Goal: Information Seeking & Learning: Learn about a topic

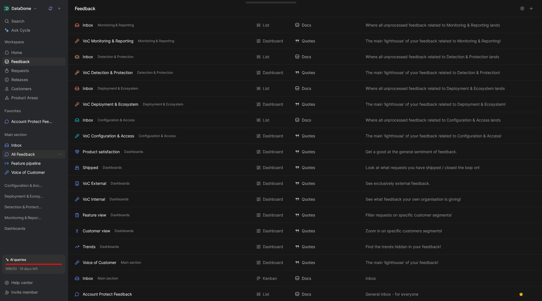
click at [25, 155] on span "All Feedback" at bounding box center [23, 154] width 24 height 6
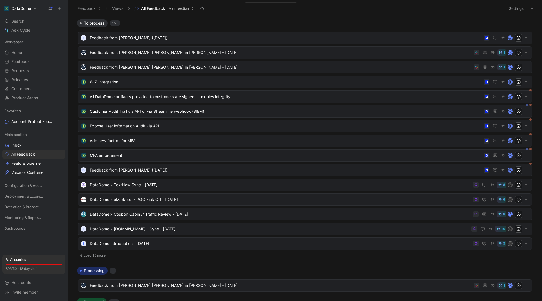
click at [373, 17] on body "DataDome Search Ctrl K Ask Cycle Workspace Home G then H Feedback G then F Requ…" at bounding box center [271, 150] width 542 height 301
drag, startPoint x: 291, startPoint y: 3, endPoint x: 365, endPoint y: 17, distance: 75.6
click at [373, 16] on header "Feedback Views All Feedback Main section Settings" at bounding box center [305, 8] width 474 height 17
click at [25, 186] on span "Configuration & Access" at bounding box center [23, 185] width 37 height 6
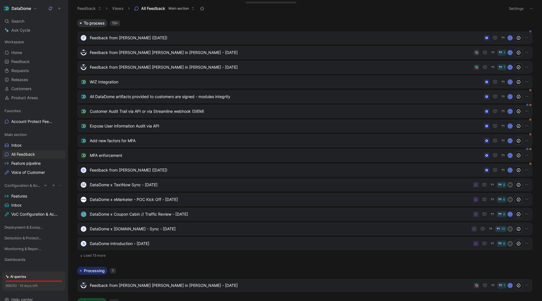
click at [25, 186] on span "Configuration & Access" at bounding box center [23, 185] width 37 height 6
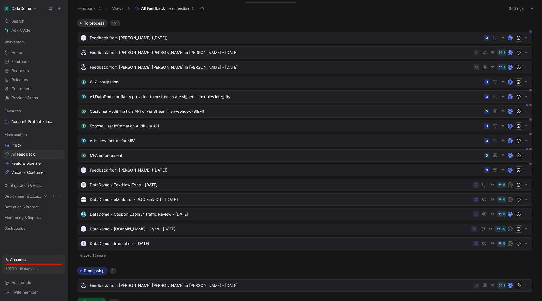
click at [25, 195] on span "Deployment & Ecosystem" at bounding box center [23, 196] width 37 height 6
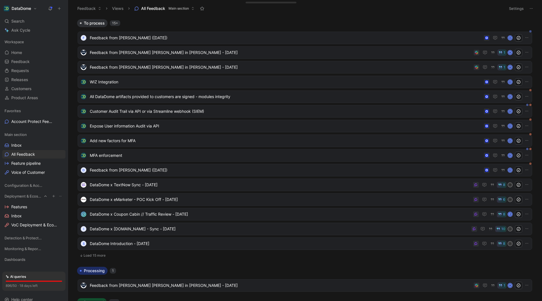
click at [25, 197] on span "Deployment & Ecosystem" at bounding box center [23, 196] width 37 height 6
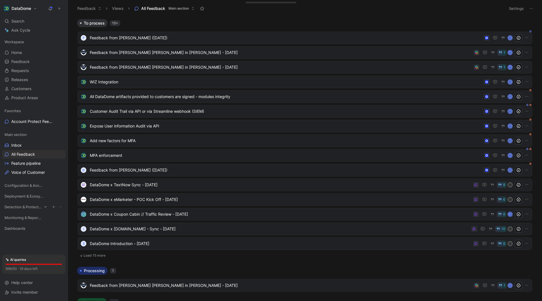
click at [24, 209] on span "Detection & Protection" at bounding box center [23, 207] width 37 height 6
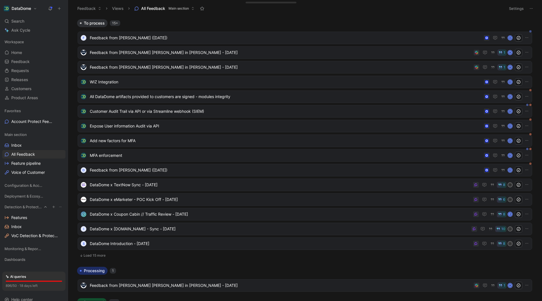
click at [25, 206] on span "Detection & Protection" at bounding box center [23, 207] width 37 height 6
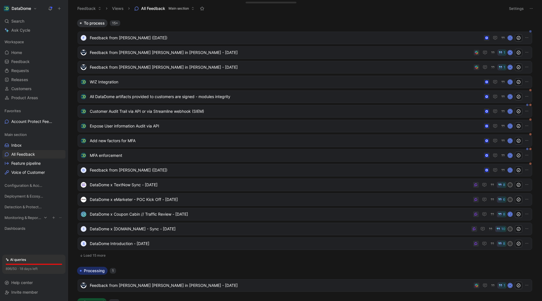
click at [24, 218] on span "Monitoring & Reporting" at bounding box center [23, 218] width 37 height 6
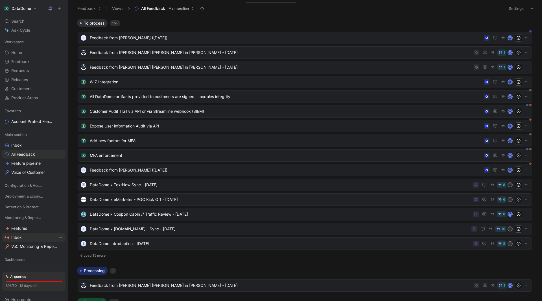
click at [23, 236] on link "Inbox" at bounding box center [33, 237] width 63 height 8
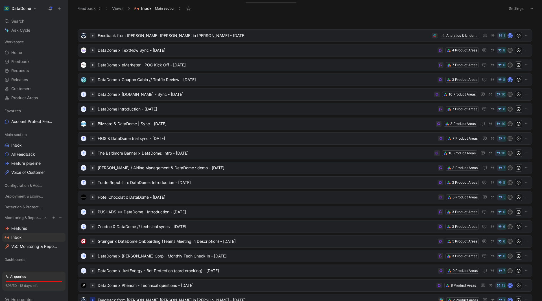
click at [23, 218] on span "Monitoring & Reporting" at bounding box center [23, 218] width 37 height 6
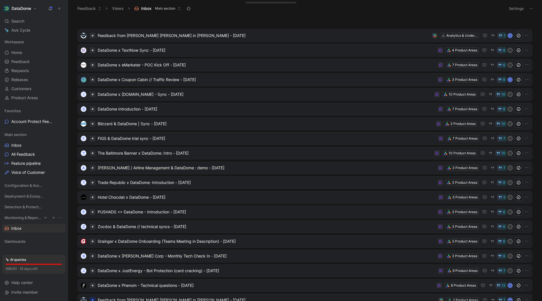
click at [41, 217] on span "Monitoring & Reporting" at bounding box center [23, 218] width 37 height 6
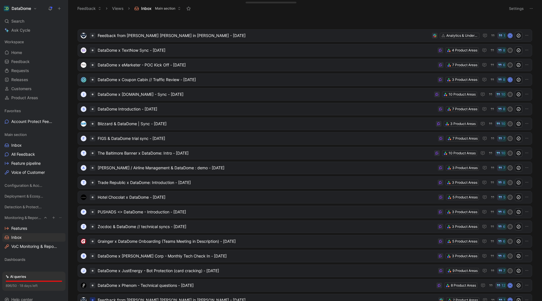
click at [43, 217] on icon at bounding box center [45, 217] width 4 height 4
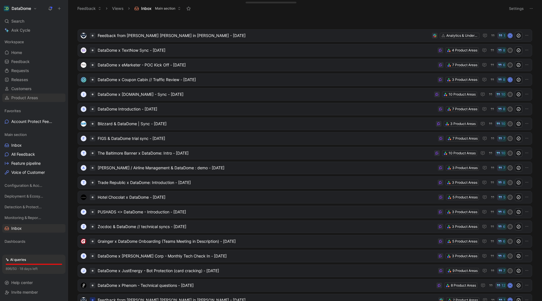
click at [27, 100] on span "Product Areas" at bounding box center [24, 98] width 27 height 6
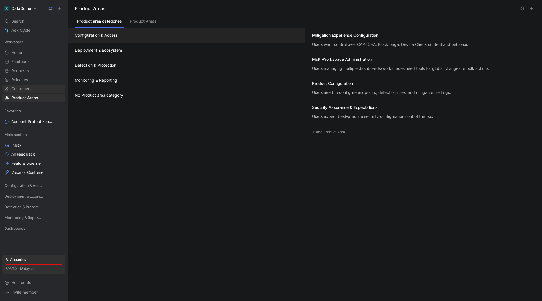
click at [27, 88] on span "Customers" at bounding box center [21, 89] width 20 height 6
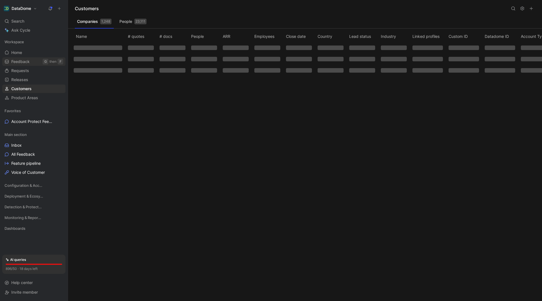
click at [27, 60] on span "Feedback" at bounding box center [20, 62] width 18 height 6
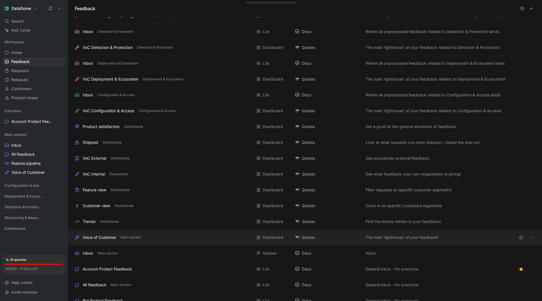
scroll to position [47, 0]
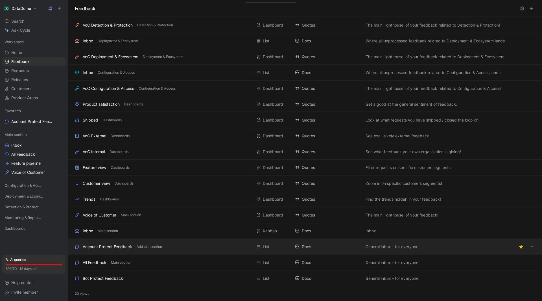
click at [117, 246] on div "Account Protect Feedback" at bounding box center [107, 246] width 49 height 7
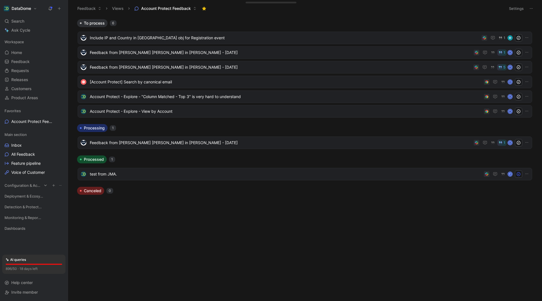
click at [32, 187] on span "Configuration & Access" at bounding box center [23, 185] width 37 height 6
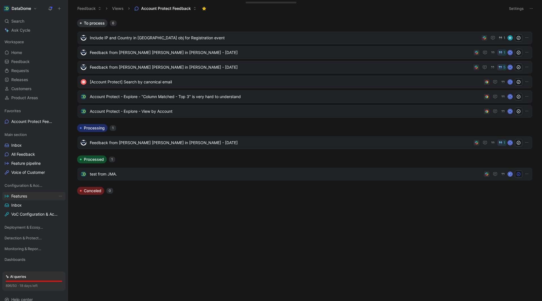
click at [23, 197] on span "Features" at bounding box center [19, 196] width 16 height 6
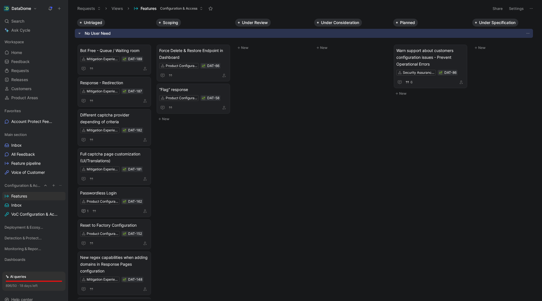
click at [31, 185] on span "Configuration & Access" at bounding box center [23, 185] width 37 height 6
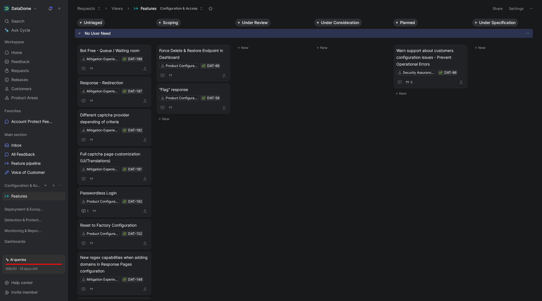
click at [27, 184] on span "Configuration & Access" at bounding box center [23, 185] width 37 height 6
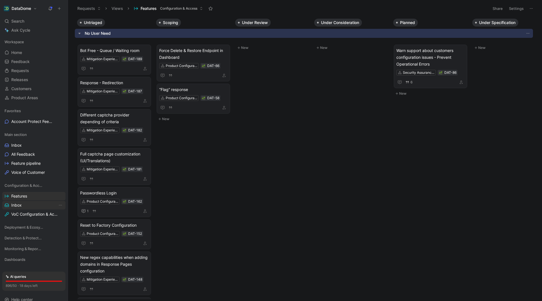
click at [23, 207] on link "Inbox" at bounding box center [33, 205] width 63 height 8
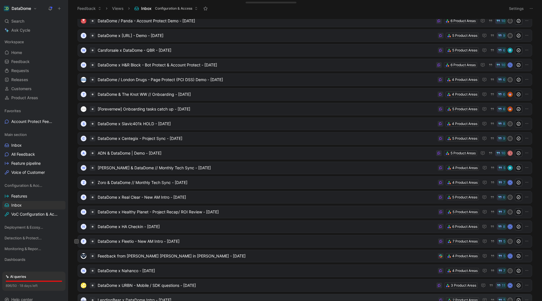
scroll to position [447, 0]
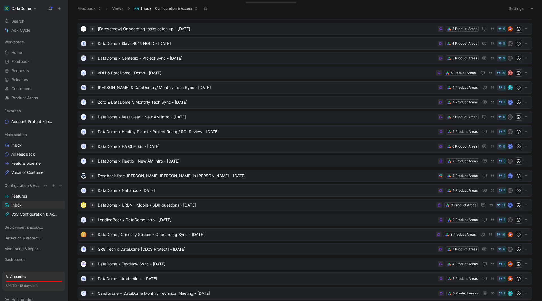
click at [21, 187] on span "Configuration & Access" at bounding box center [23, 185] width 37 height 6
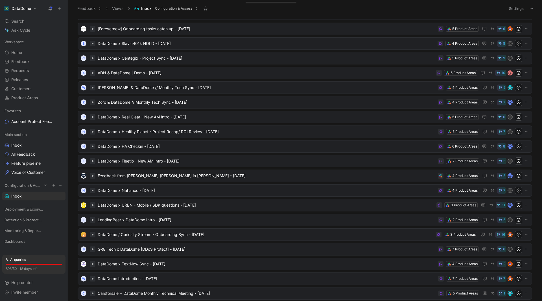
click at [43, 185] on icon at bounding box center [45, 185] width 4 height 4
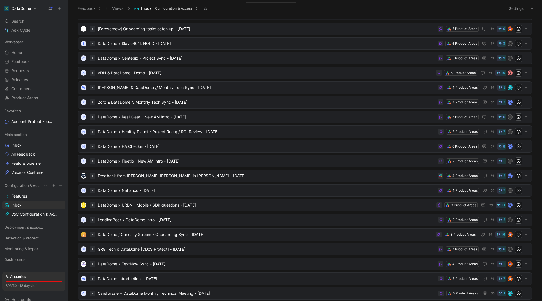
click at [43, 185] on icon at bounding box center [45, 185] width 4 height 4
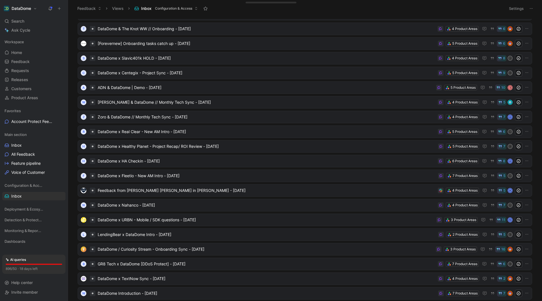
scroll to position [462, 0]
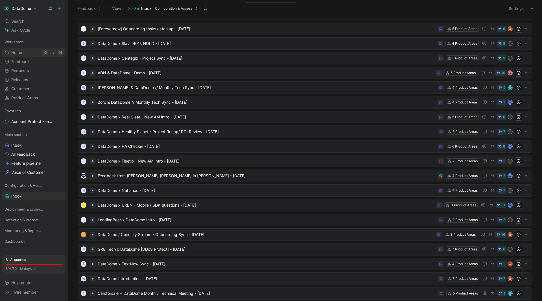
click at [22, 53] on span "Home" at bounding box center [16, 53] width 11 height 6
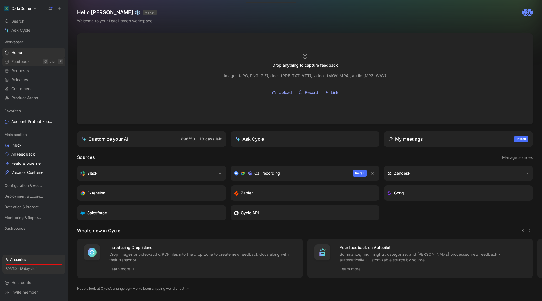
click at [28, 60] on span "Feedback" at bounding box center [20, 62] width 18 height 6
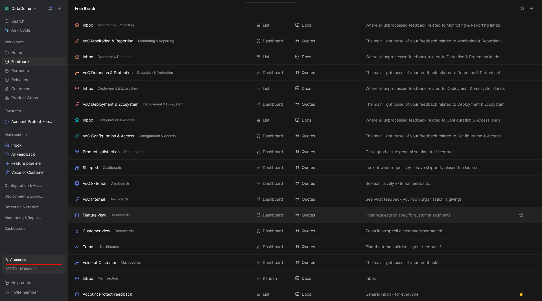
scroll to position [47, 0]
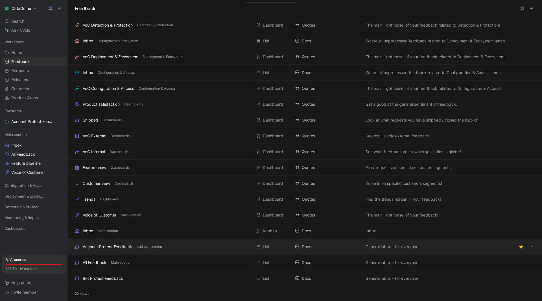
click at [121, 247] on div "Account Protect Feedback" at bounding box center [107, 246] width 49 height 7
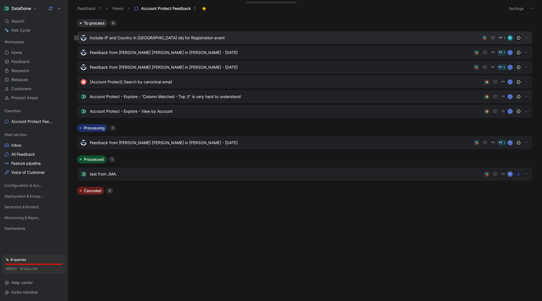
click at [236, 36] on span "Include IP and Country in [GEOGRAPHIC_DATA] obj for Registration event" at bounding box center [285, 37] width 390 height 7
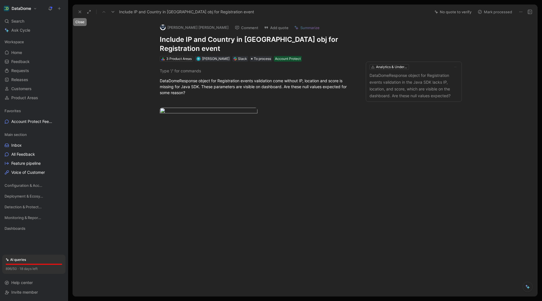
click at [77, 10] on button at bounding box center [80, 12] width 8 height 8
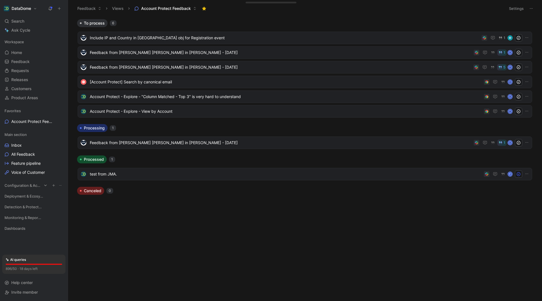
click at [25, 183] on span "Configuration & Access" at bounding box center [23, 185] width 37 height 6
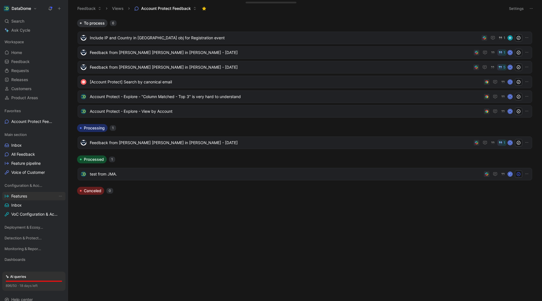
click at [20, 195] on span "Features" at bounding box center [19, 196] width 16 height 6
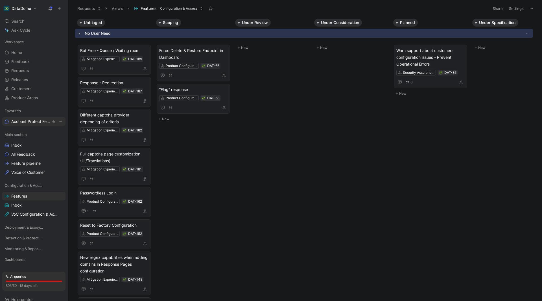
click at [29, 121] on span "Account Protect Feedback" at bounding box center [31, 122] width 40 height 6
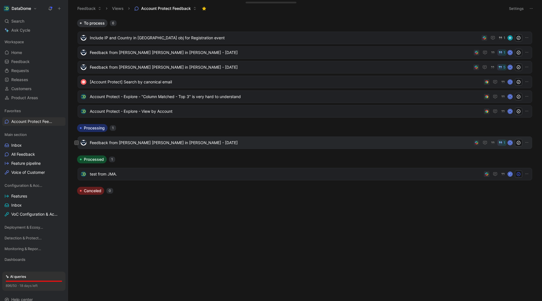
click at [166, 143] on span "Feedback from [PERSON_NAME] [PERSON_NAME] in [PERSON_NAME] - [DATE]" at bounding box center [281, 142] width 382 height 7
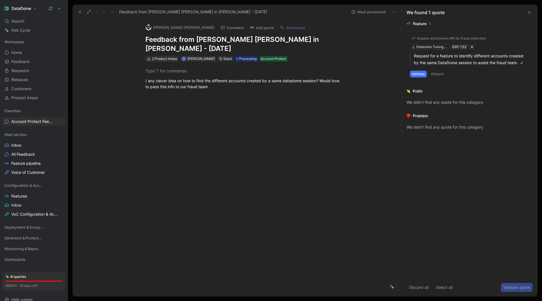
click at [165, 56] on div "2 Product Areas" at bounding box center [164, 59] width 25 height 6
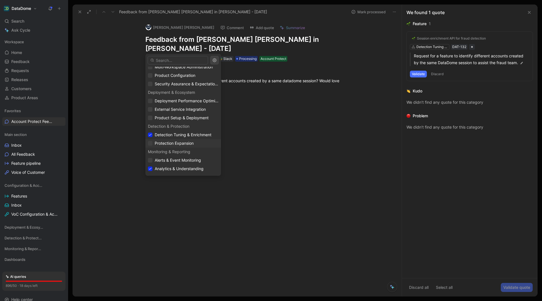
scroll to position [46, 0]
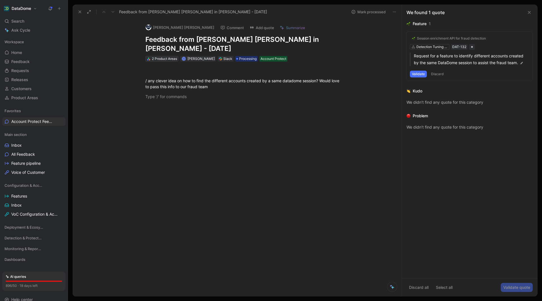
click at [161, 56] on div "2 Product Areas" at bounding box center [164, 59] width 25 height 6
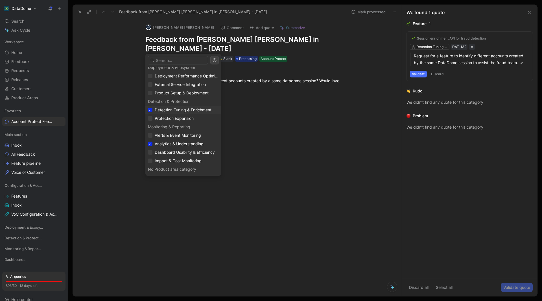
click at [198, 110] on span "Detection Tuning & Enrichment" at bounding box center [183, 109] width 57 height 5
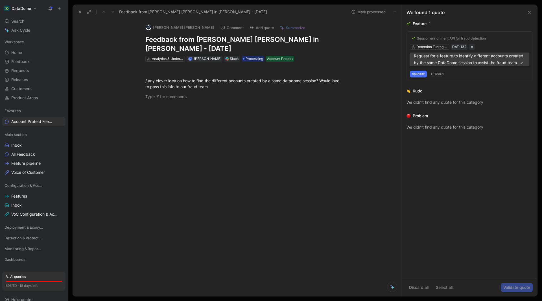
click at [499, 64] on p "Request for a feature to identify different accounts created by the same DataDo…" at bounding box center [472, 60] width 116 height 14
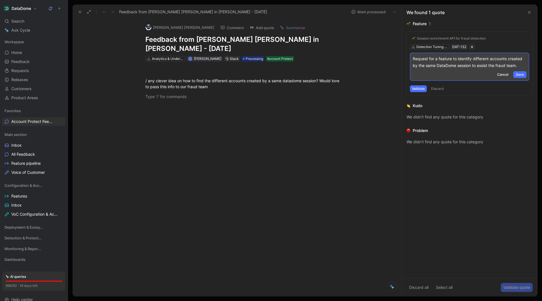
click at [502, 77] on span "Cancel" at bounding box center [502, 75] width 11 height 6
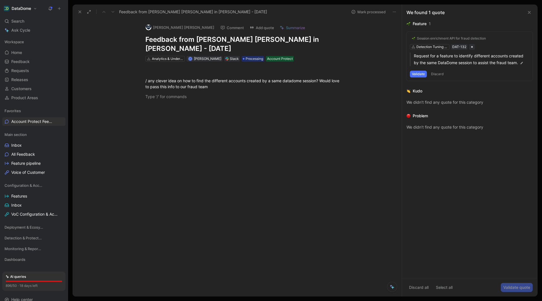
click at [417, 74] on button "Validate" at bounding box center [418, 74] width 17 height 7
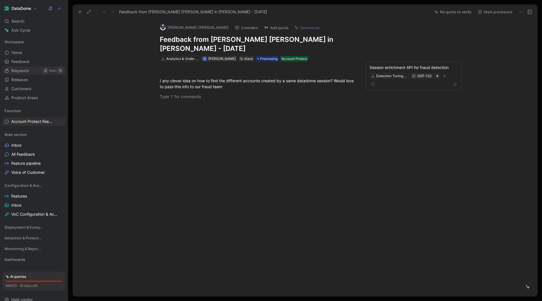
click at [22, 69] on span "Requests" at bounding box center [20, 71] width 18 height 6
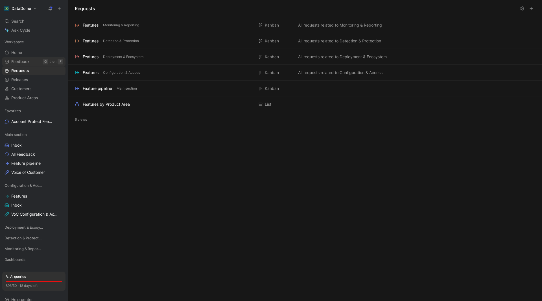
click at [22, 61] on span "Feedback" at bounding box center [20, 62] width 18 height 6
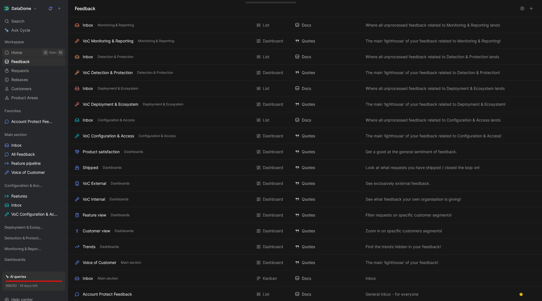
click at [23, 52] on link "Home G then H" at bounding box center [33, 52] width 63 height 8
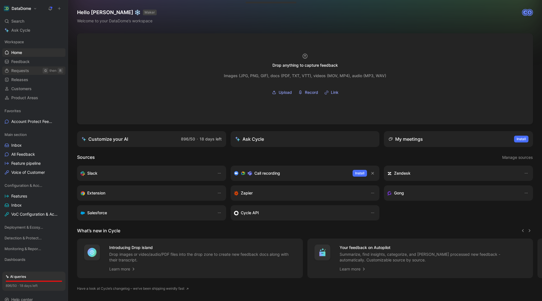
click at [26, 71] on span "Requests" at bounding box center [20, 71] width 18 height 6
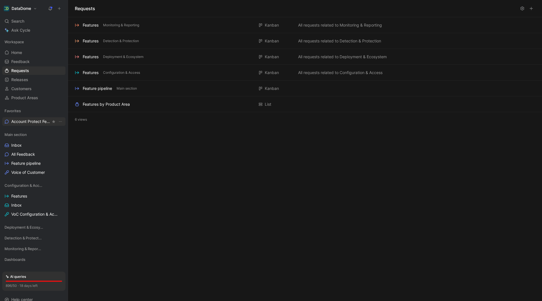
click at [30, 121] on span "Account Protect Feedback" at bounding box center [31, 122] width 40 height 6
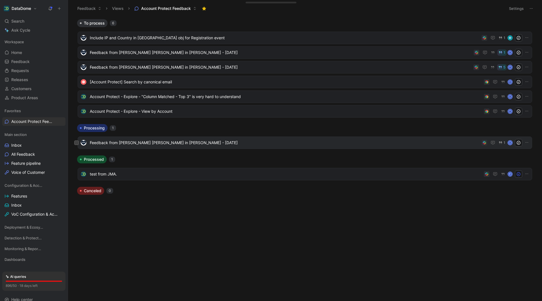
click at [235, 141] on span "Feedback from [PERSON_NAME] [PERSON_NAME] in [PERSON_NAME] - [DATE]" at bounding box center [285, 142] width 390 height 7
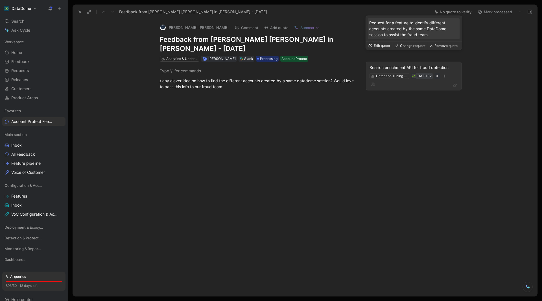
click at [425, 73] on div "DAT-132" at bounding box center [425, 76] width 14 height 6
click at [421, 64] on div "Session enrichment API for fraud detection" at bounding box center [414, 67] width 89 height 7
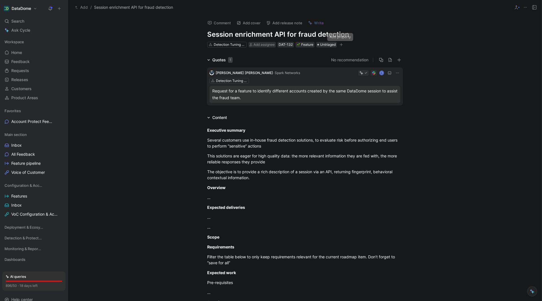
click at [343, 45] on button "button" at bounding box center [342, 45] width 6 height 6
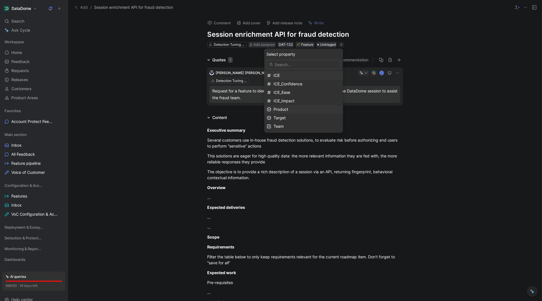
click at [299, 112] on div "Product" at bounding box center [307, 109] width 67 height 7
click at [304, 117] on span "Account Protect" at bounding box center [289, 118] width 30 height 5
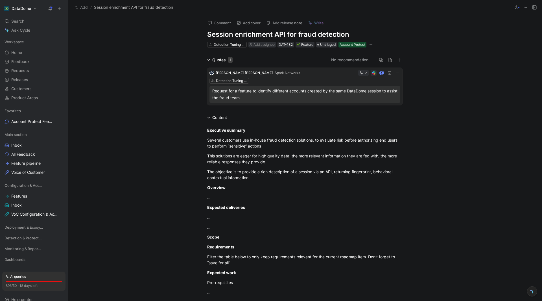
click at [371, 45] on icon "button" at bounding box center [370, 44] width 3 height 3
click at [259, 46] on span "Add assignee" at bounding box center [264, 44] width 21 height 4
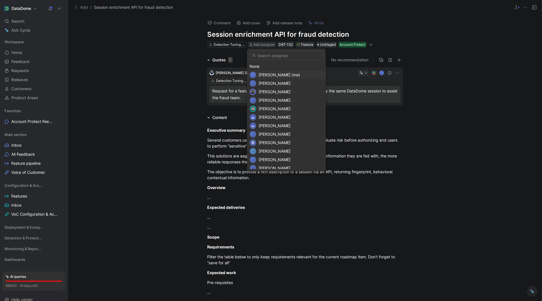
click at [271, 75] on span "[PERSON_NAME] (me)" at bounding box center [280, 74] width 42 height 5
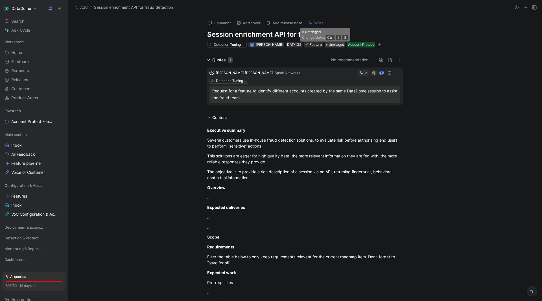
click at [329, 44] on span "Untriaged" at bounding box center [337, 45] width 16 height 6
click at [397, 59] on icon "button" at bounding box center [399, 60] width 4 height 4
click at [378, 44] on icon "button" at bounding box center [379, 44] width 3 height 0
click at [522, 6] on button at bounding box center [526, 7] width 8 height 8
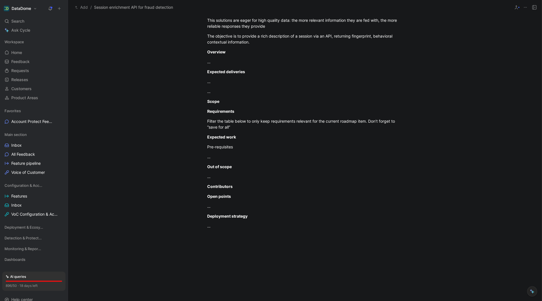
scroll to position [198, 0]
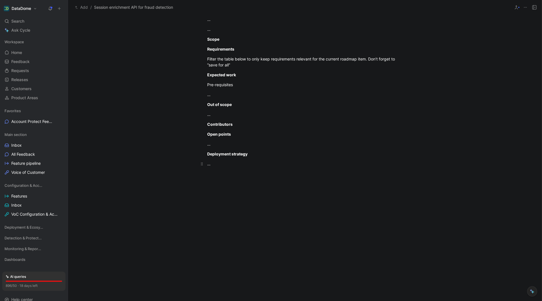
click at [272, 163] on div "…" at bounding box center [304, 164] width 195 height 6
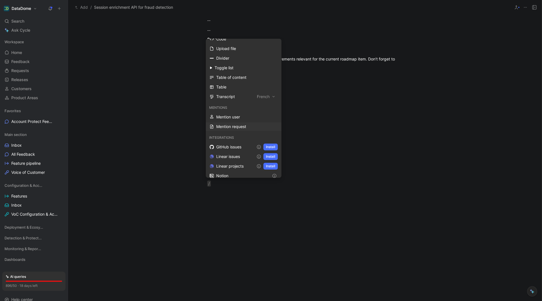
scroll to position [166, 0]
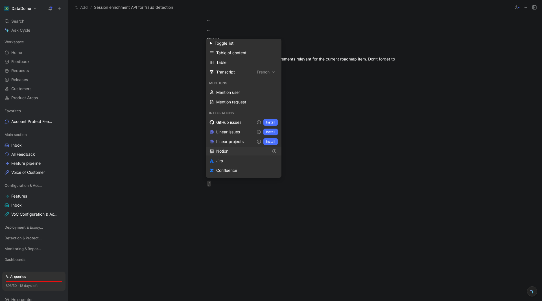
click at [242, 151] on div "Notion" at bounding box center [242, 151] width 53 height 7
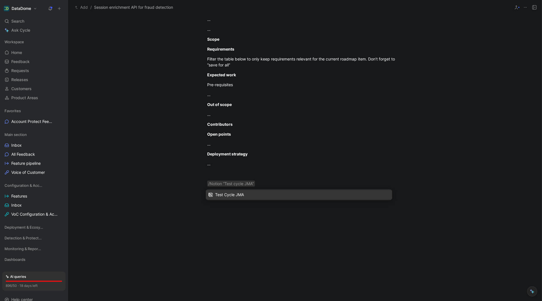
click at [225, 195] on span "Test Cycle JMA" at bounding box center [229, 194] width 29 height 5
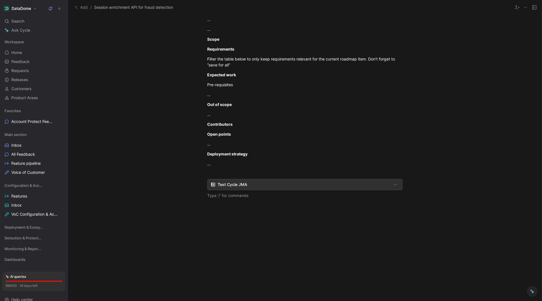
click at [278, 184] on span "Test Cycle JMA" at bounding box center [304, 184] width 172 height 7
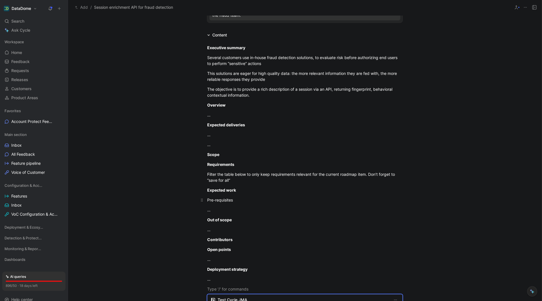
scroll to position [85, 0]
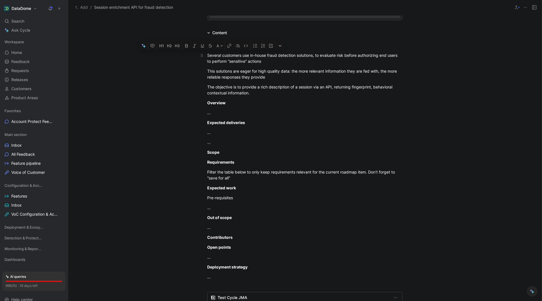
drag, startPoint x: 233, startPoint y: 273, endPoint x: 215, endPoint y: 55, distance: 218.8
click at [215, 55] on div "Executive summary Several customers use in-house fraud detection solutions, to …" at bounding box center [305, 176] width 474 height 281
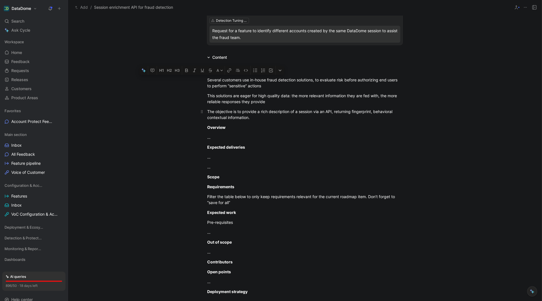
scroll to position [28, 0]
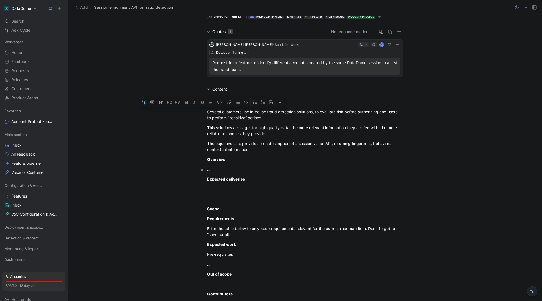
click at [249, 172] on p "…" at bounding box center [305, 168] width 217 height 9
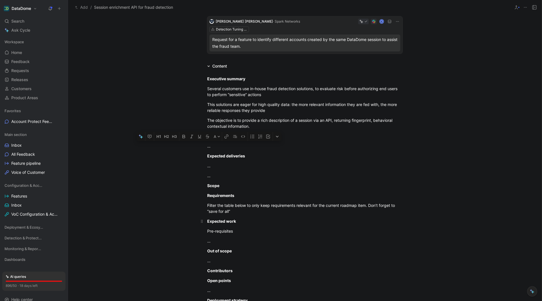
scroll to position [0, 0]
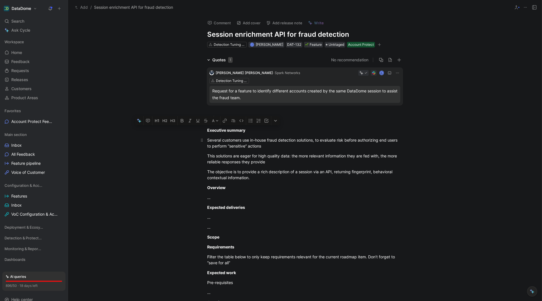
drag, startPoint x: 258, startPoint y: 249, endPoint x: 218, endPoint y: 145, distance: 111.3
click at [202, 135] on div "Executive summary Several customers use in-house fraud detection solutions, to …" at bounding box center [305, 261] width 474 height 281
click at [248, 169] on div "The objective is to provide a rich description of a session via an API, returni…" at bounding box center [304, 175] width 195 height 12
click at [255, 181] on p "The objective is to provide a rich description of a session via an API, returni…" at bounding box center [305, 174] width 217 height 15
drag, startPoint x: 248, startPoint y: 216, endPoint x: 201, endPoint y: 140, distance: 89.4
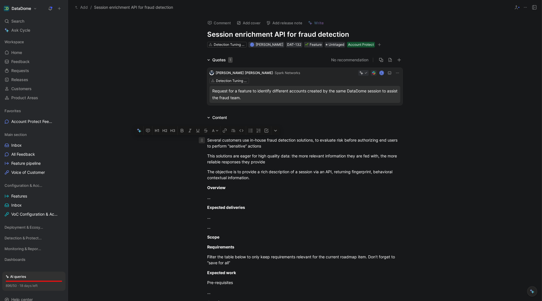
click at [201, 140] on div "Executive summary Several customers use in-house fraud detection solutions, to …" at bounding box center [305, 261] width 474 height 281
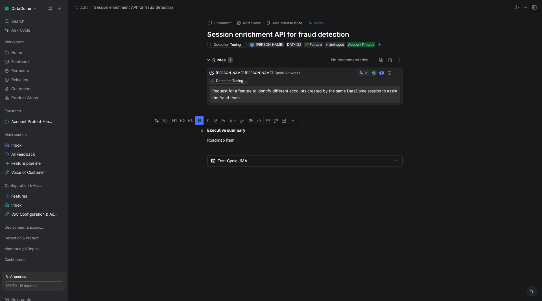
drag, startPoint x: 244, startPoint y: 131, endPoint x: 197, endPoint y: 133, distance: 46.9
click at [197, 133] on p "Executive summary" at bounding box center [305, 129] width 217 height 9
drag, startPoint x: 237, startPoint y: 130, endPoint x: 200, endPoint y: 130, distance: 36.7
click at [200, 130] on p "Roadmap Item:" at bounding box center [305, 129] width 217 height 9
click at [195, 122] on icon "button" at bounding box center [194, 120] width 3 height 3
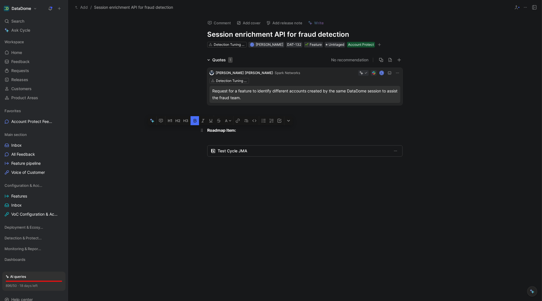
click at [256, 133] on p "Roadmap Item:" at bounding box center [305, 129] width 217 height 9
click at [252, 133] on div "Roadmap Item:" at bounding box center [304, 130] width 195 height 6
click at [249, 138] on div at bounding box center [304, 140] width 195 height 6
click at [272, 157] on div "Roadmap Item: Test Cycle JMA" at bounding box center [305, 141] width 474 height 40
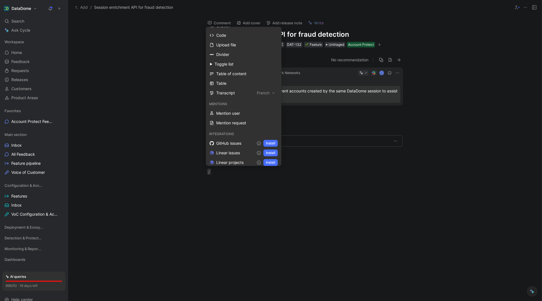
scroll to position [141, 0]
click at [240, 184] on div at bounding box center [305, 226] width 474 height 90
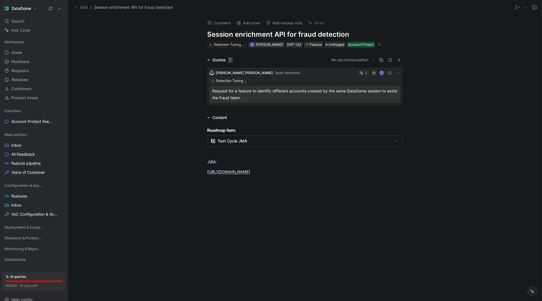
click at [323, 189] on div at bounding box center [305, 226] width 474 height 90
click at [274, 162] on div "JIRA:" at bounding box center [304, 162] width 195 height 6
click at [329, 42] on span "Untriaged" at bounding box center [337, 45] width 16 height 6
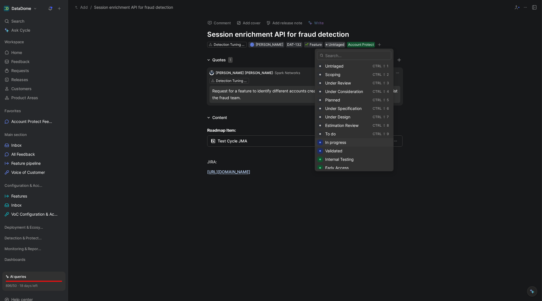
scroll to position [0, 0]
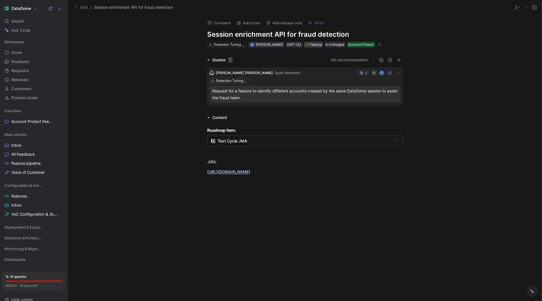
click at [305, 42] on div "Feature" at bounding box center [313, 45] width 17 height 6
click at [329, 46] on span "Untriaged" at bounding box center [337, 45] width 16 height 6
click at [329, 44] on span "Untriaged" at bounding box center [337, 45] width 16 height 6
click at [273, 73] on span "· Spark Networks" at bounding box center [286, 73] width 27 height 4
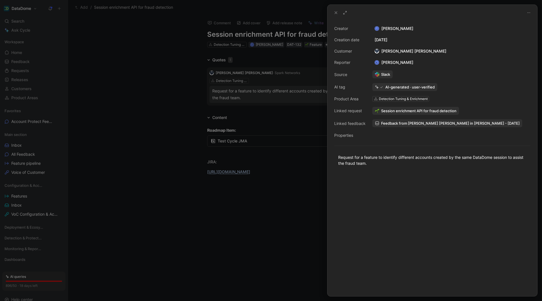
click at [263, 214] on div at bounding box center [271, 150] width 542 height 301
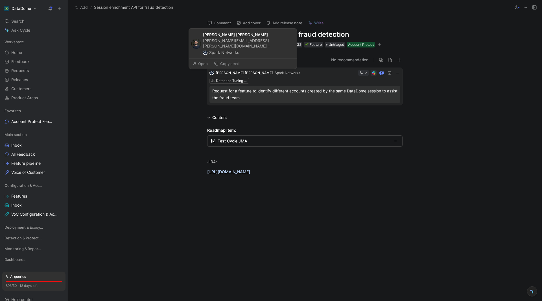
click at [273, 73] on span "· Spark Networks" at bounding box center [286, 73] width 27 height 4
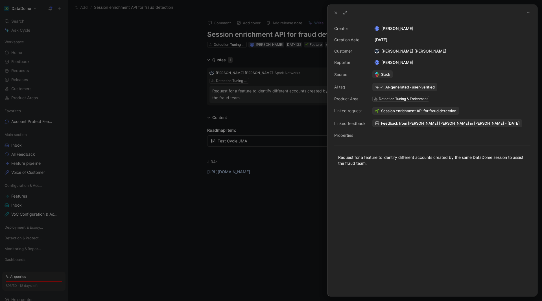
click at [336, 13] on icon at bounding box center [336, 12] width 5 height 5
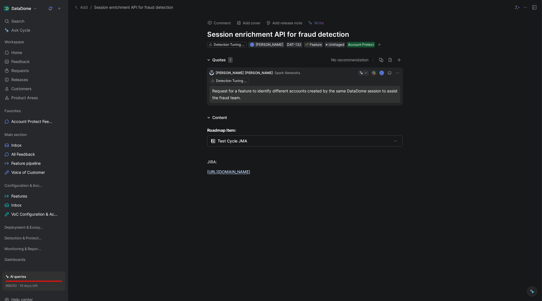
click at [273, 74] on span "· Spark Networks" at bounding box center [286, 73] width 27 height 4
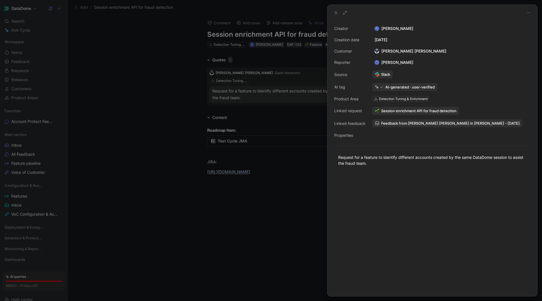
click at [304, 58] on div at bounding box center [271, 150] width 542 height 301
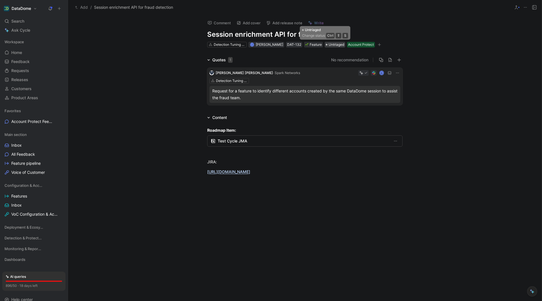
click at [329, 47] on span "Untriaged" at bounding box center [337, 45] width 16 height 6
click at [333, 43] on span "Untriaged" at bounding box center [337, 45] width 16 height 6
click at [325, 164] on div "JIRA:" at bounding box center [304, 162] width 195 height 6
click at [326, 167] on p "[URL][DOMAIN_NAME]" at bounding box center [305, 171] width 217 height 9
click at [325, 165] on p "JIRA:" at bounding box center [305, 161] width 217 height 9
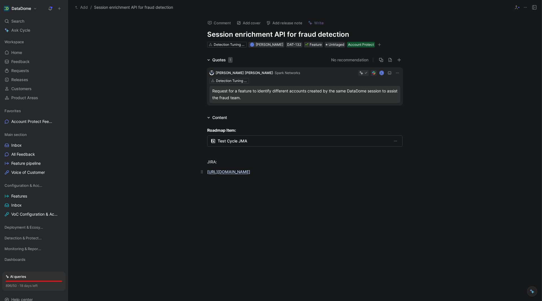
click at [327, 171] on div "[URL][DOMAIN_NAME]" at bounding box center [304, 172] width 195 height 6
click at [328, 165] on p "JIRA:" at bounding box center [305, 161] width 217 height 9
click at [21, 72] on span "Requests" at bounding box center [20, 71] width 18 height 6
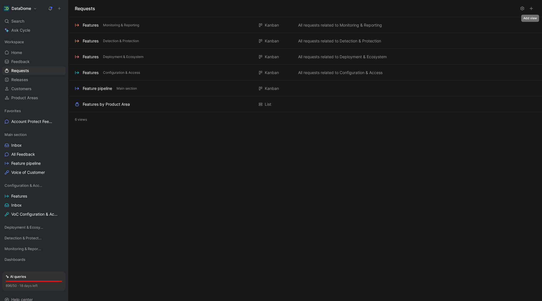
click at [533, 8] on icon at bounding box center [531, 8] width 5 height 5
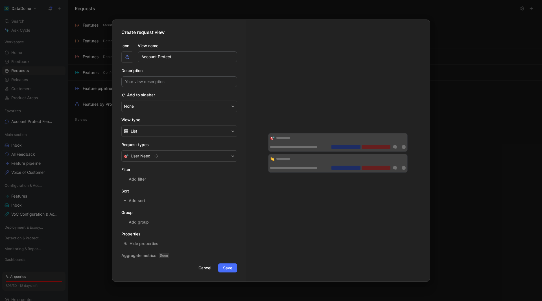
type input "Account Protect"
click at [194, 155] on button "User Need + 3" at bounding box center [179, 155] width 116 height 11
click at [138, 180] on span "Add filter" at bounding box center [138, 179] width 18 height 7
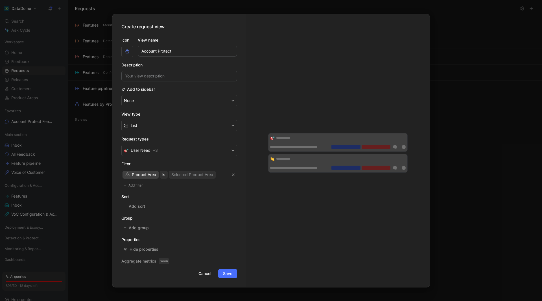
click at [151, 175] on span "Product Area" at bounding box center [144, 174] width 24 height 7
click at [232, 175] on icon "button" at bounding box center [233, 174] width 3 height 3
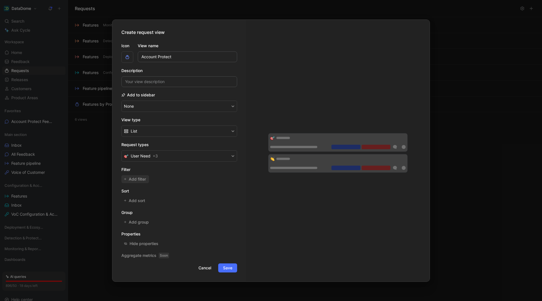
click at [138, 179] on span "Add filter" at bounding box center [138, 179] width 18 height 7
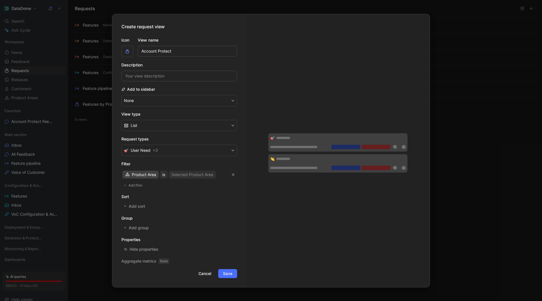
click at [146, 175] on span "Product Area" at bounding box center [144, 174] width 24 height 7
click at [193, 174] on div "Selected Product Area" at bounding box center [192, 174] width 42 height 7
click at [145, 175] on span "Product Area" at bounding box center [144, 174] width 24 height 7
click at [141, 227] on span "Add group" at bounding box center [139, 227] width 21 height 7
click at [131, 207] on span "Add sort" at bounding box center [137, 206] width 17 height 7
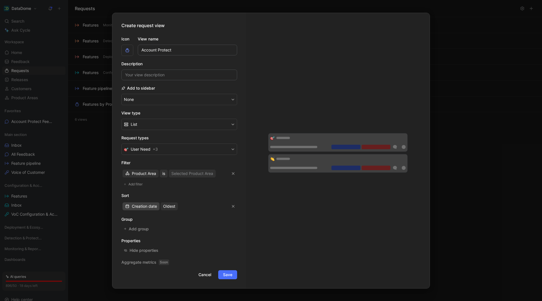
click at [148, 207] on span "Creation date" at bounding box center [144, 206] width 25 height 7
click at [233, 205] on icon "button" at bounding box center [233, 206] width 3 height 3
click at [234, 174] on icon "button" at bounding box center [233, 174] width 3 height 3
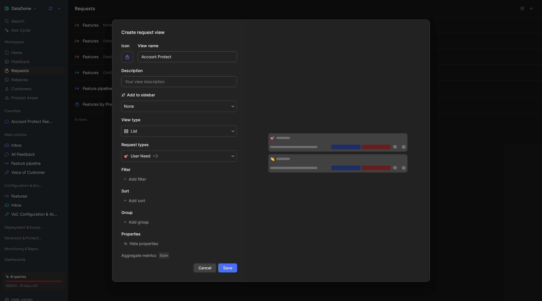
click at [200, 267] on span "Cancel" at bounding box center [205, 267] width 13 height 7
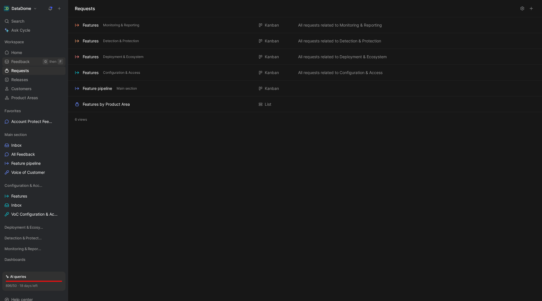
click at [18, 62] on span "Feedback" at bounding box center [20, 62] width 18 height 6
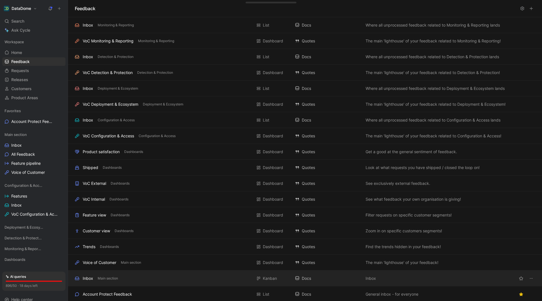
scroll to position [47, 0]
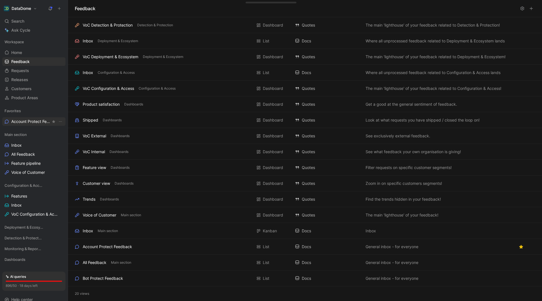
click at [33, 120] on span "Account Protect Feedback" at bounding box center [31, 122] width 40 height 6
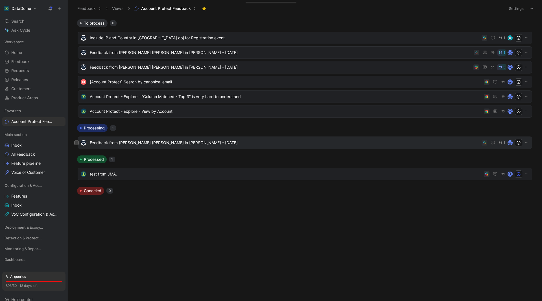
click at [154, 142] on span "Feedback from [PERSON_NAME] [PERSON_NAME] in [PERSON_NAME] - [DATE]" at bounding box center [285, 142] width 390 height 7
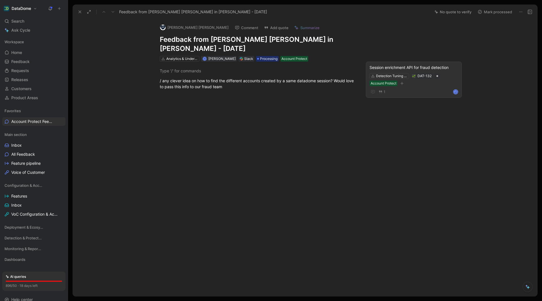
click at [395, 64] on div "Session enrichment API for fraud detection" at bounding box center [414, 67] width 89 height 7
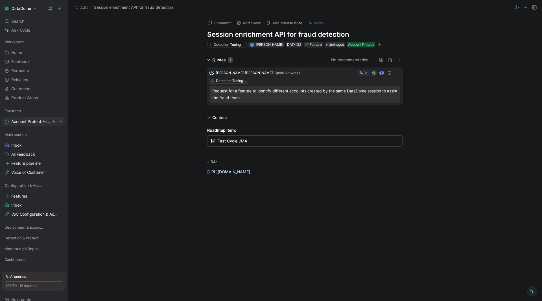
click at [22, 121] on span "Account Protect Feedback" at bounding box center [31, 122] width 40 height 6
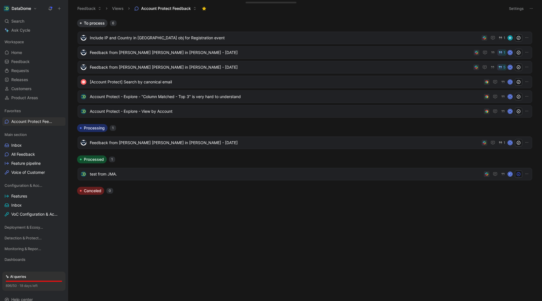
click at [174, 8] on span "Account Protect Feedback" at bounding box center [166, 9] width 50 height 6
click at [512, 7] on button "Settings" at bounding box center [517, 9] width 20 height 8
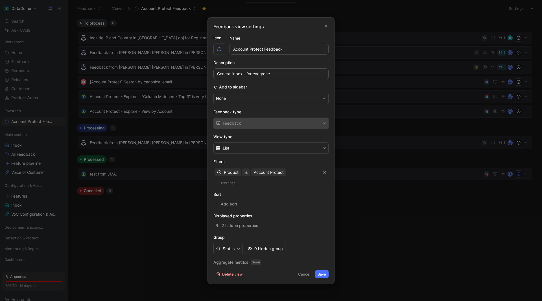
click at [388, 198] on div at bounding box center [271, 150] width 542 height 301
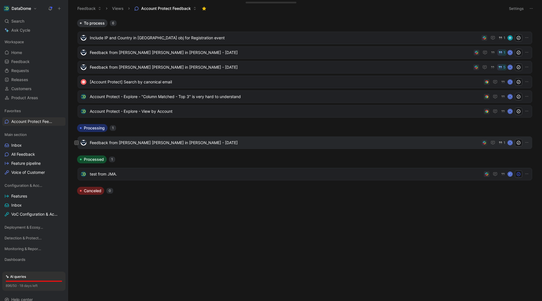
click at [153, 144] on span "Feedback from [PERSON_NAME] [PERSON_NAME] in [PERSON_NAME] - [DATE]" at bounding box center [285, 142] width 390 height 7
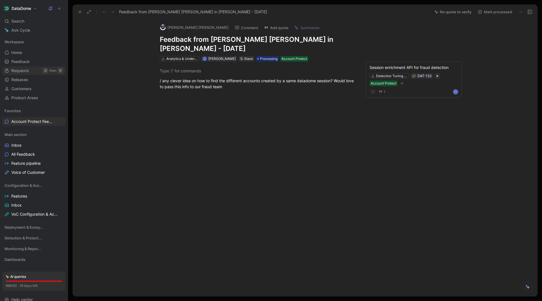
click at [21, 70] on span "Requests" at bounding box center [20, 71] width 18 height 6
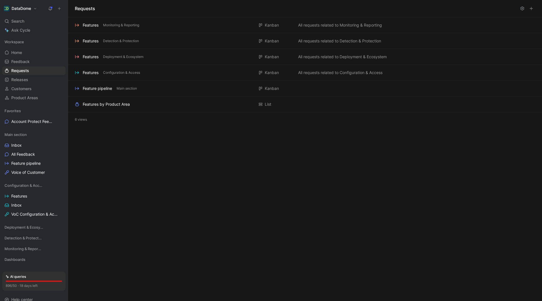
click at [535, 9] on button at bounding box center [532, 9] width 8 height 8
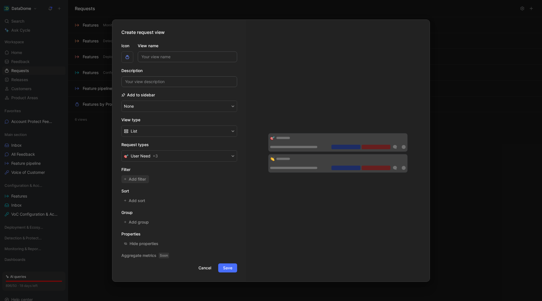
click at [145, 178] on span "Add filter" at bounding box center [138, 179] width 18 height 7
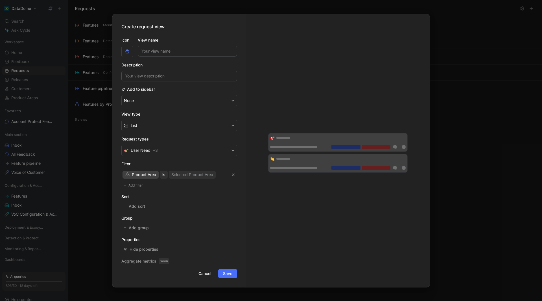
click at [150, 175] on span "Product Area" at bounding box center [144, 174] width 24 height 7
click at [470, 60] on div at bounding box center [271, 150] width 542 height 301
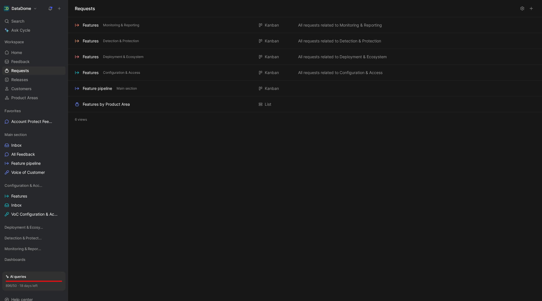
click at [386, 148] on div "Requests Features Monitoring & Reporting Kanban All requests related to Monitor…" at bounding box center [305, 150] width 474 height 301
click at [43, 185] on icon at bounding box center [45, 185] width 4 height 4
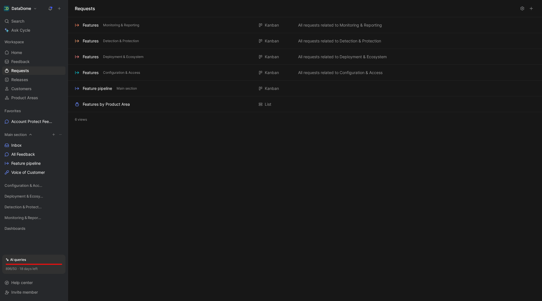
click at [31, 135] on icon at bounding box center [30, 134] width 3 height 1
click at [28, 135] on div "Main section" at bounding box center [33, 134] width 63 height 8
click at [30, 134] on icon at bounding box center [31, 134] width 4 height 4
click at [28, 136] on div "Main section" at bounding box center [33, 134] width 63 height 8
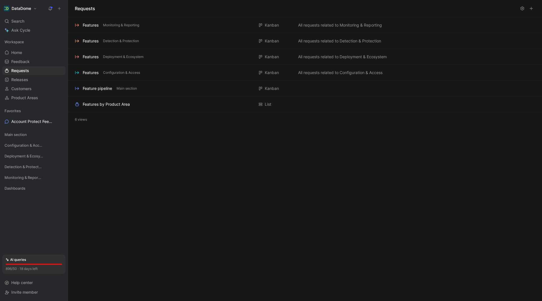
click at [535, 8] on button at bounding box center [532, 9] width 8 height 8
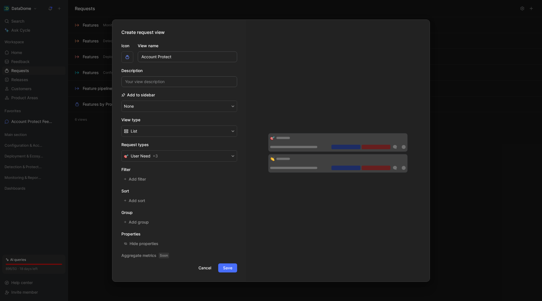
type input "Account Protect"
click at [160, 131] on button "List" at bounding box center [179, 130] width 116 height 11
click at [169, 106] on button "None" at bounding box center [179, 106] width 116 height 11
click at [204, 267] on span "Cancel" at bounding box center [205, 267] width 13 height 7
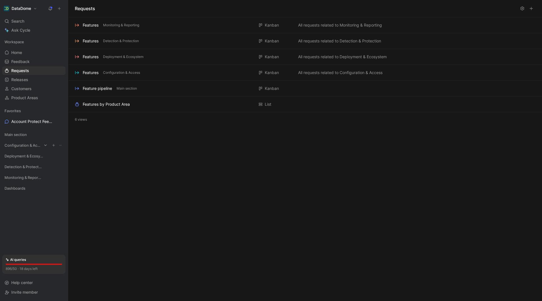
click at [21, 144] on span "Configuration & Access" at bounding box center [23, 145] width 37 height 6
click at [21, 155] on span "Features" at bounding box center [19, 156] width 16 height 6
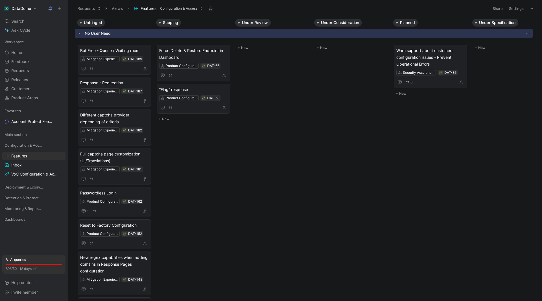
click at [23, 169] on div "Configuration & Access Features Inbox VoC Configuration & Access" at bounding box center [33, 159] width 63 height 37
click at [16, 166] on span "Inbox" at bounding box center [16, 165] width 10 height 6
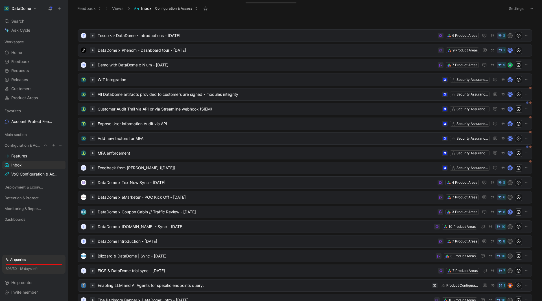
click at [44, 145] on icon at bounding box center [45, 145] width 4 height 4
click at [46, 142] on div "Configuration & Access" at bounding box center [33, 145] width 63 height 8
click at [46, 145] on icon at bounding box center [45, 145] width 4 height 4
click at [29, 121] on span "Account Protect Feedback" at bounding box center [31, 122] width 40 height 6
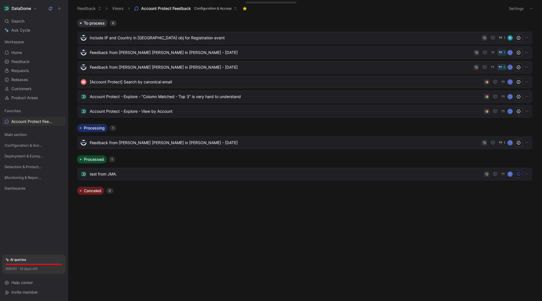
click at [33, 271] on div "896/50 · 18 days left" at bounding box center [22, 269] width 32 height 6
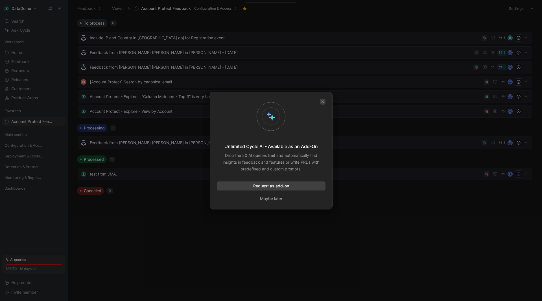
click at [324, 102] on icon "button" at bounding box center [322, 101] width 3 height 3
